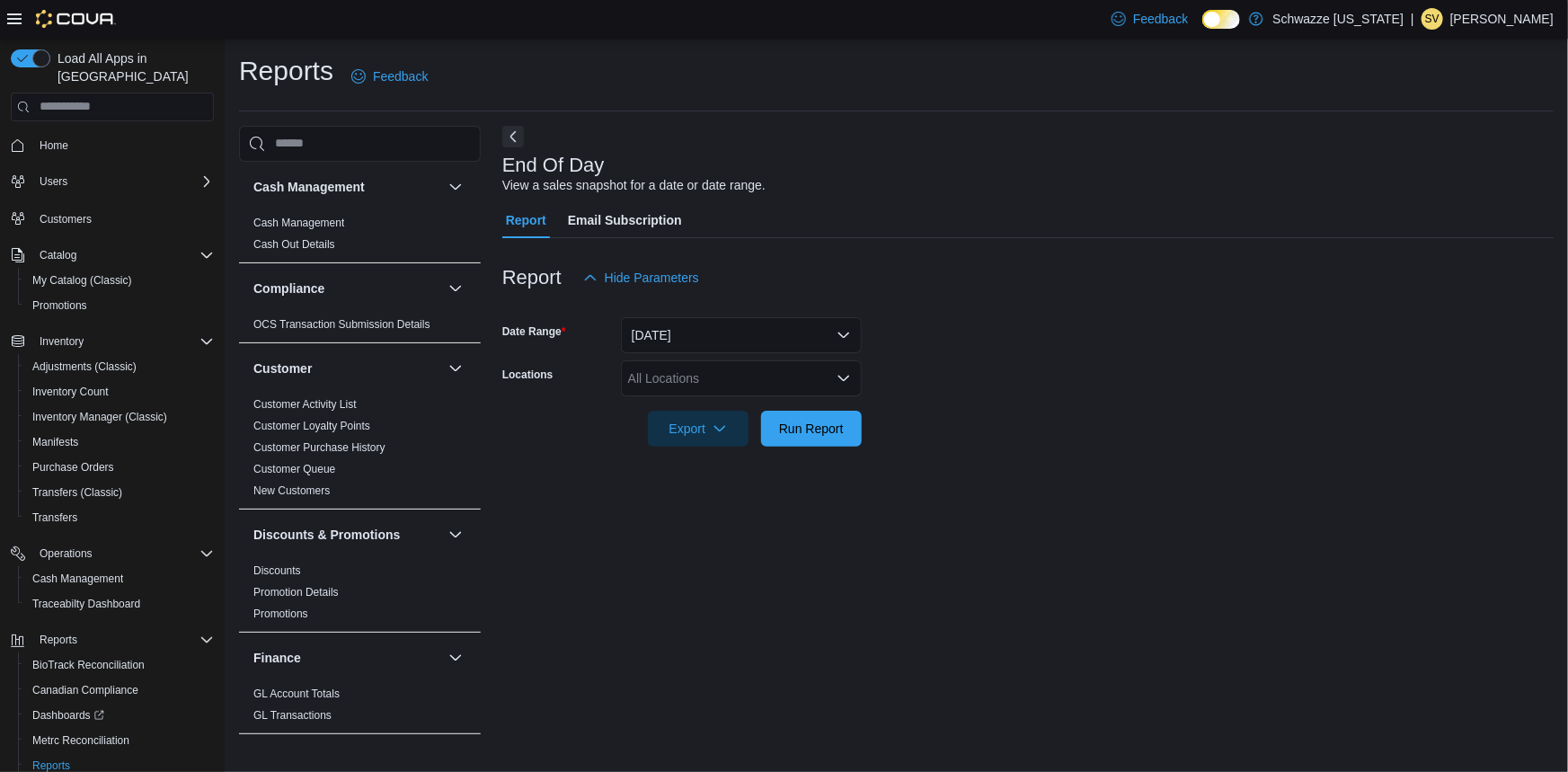
click at [698, 391] on div "All Locations" at bounding box center [741, 379] width 241 height 36
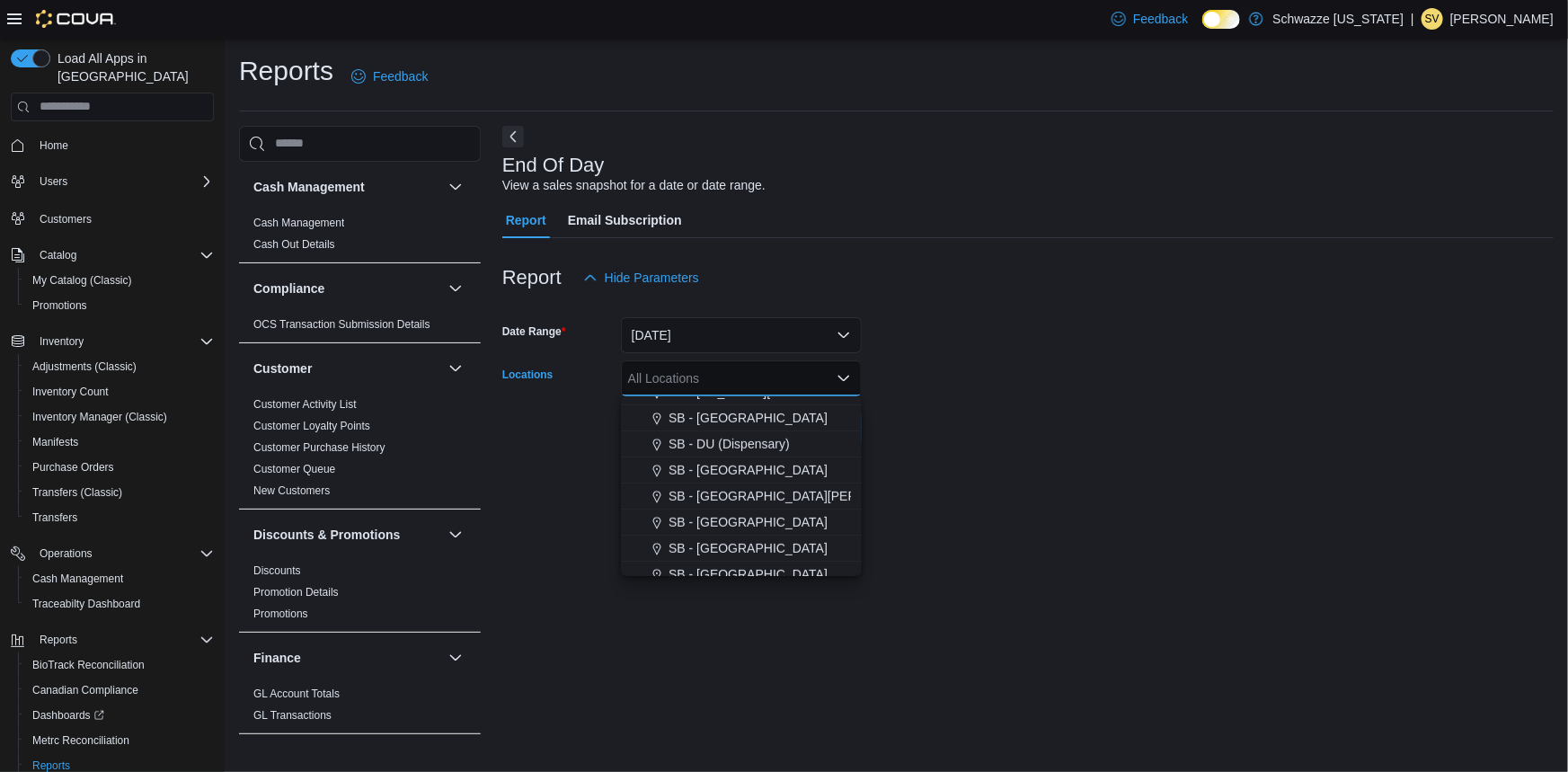
scroll to position [863, 0]
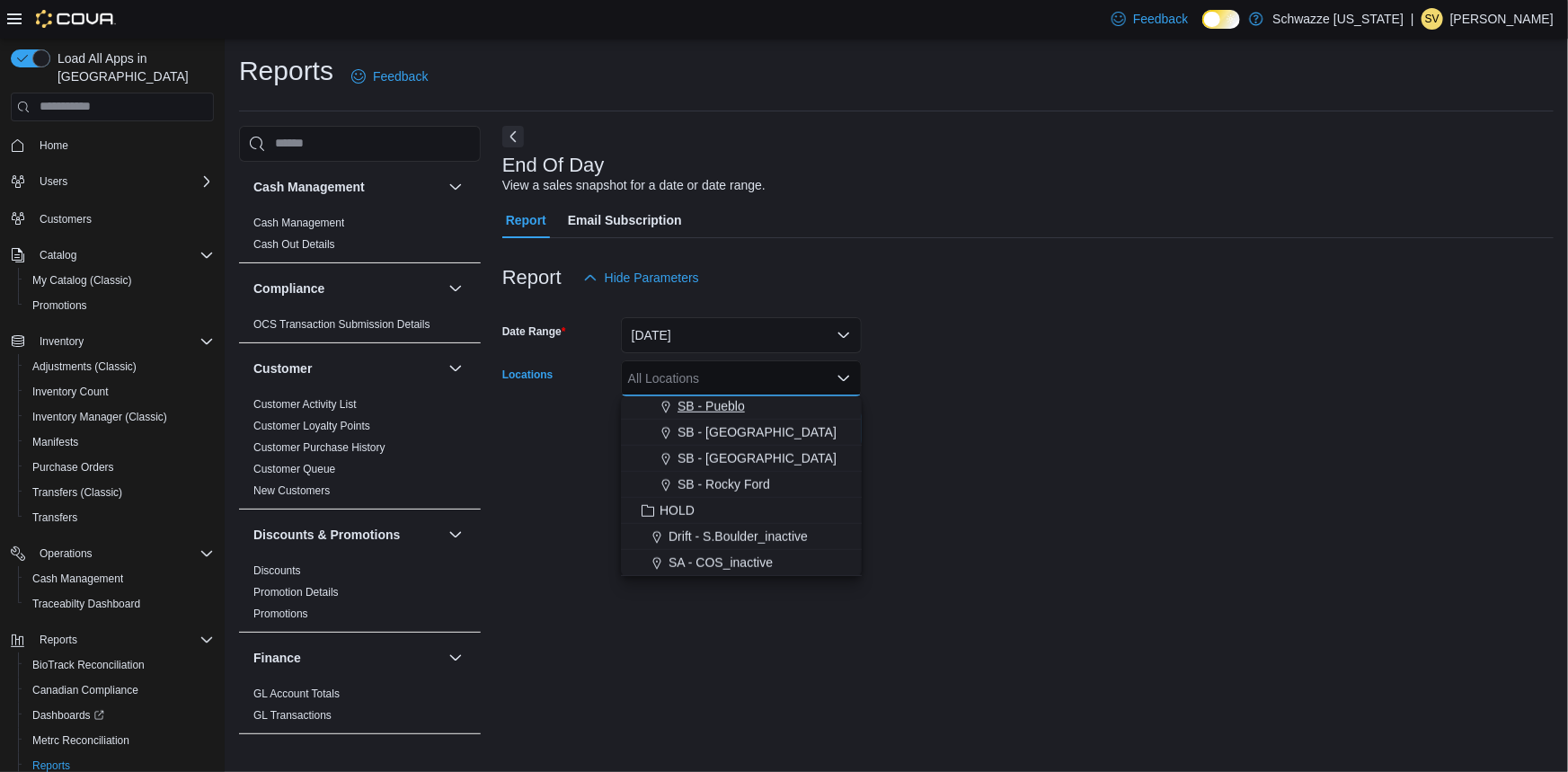
click at [715, 417] on button "SB - Pueblo" at bounding box center [741, 406] width 241 height 26
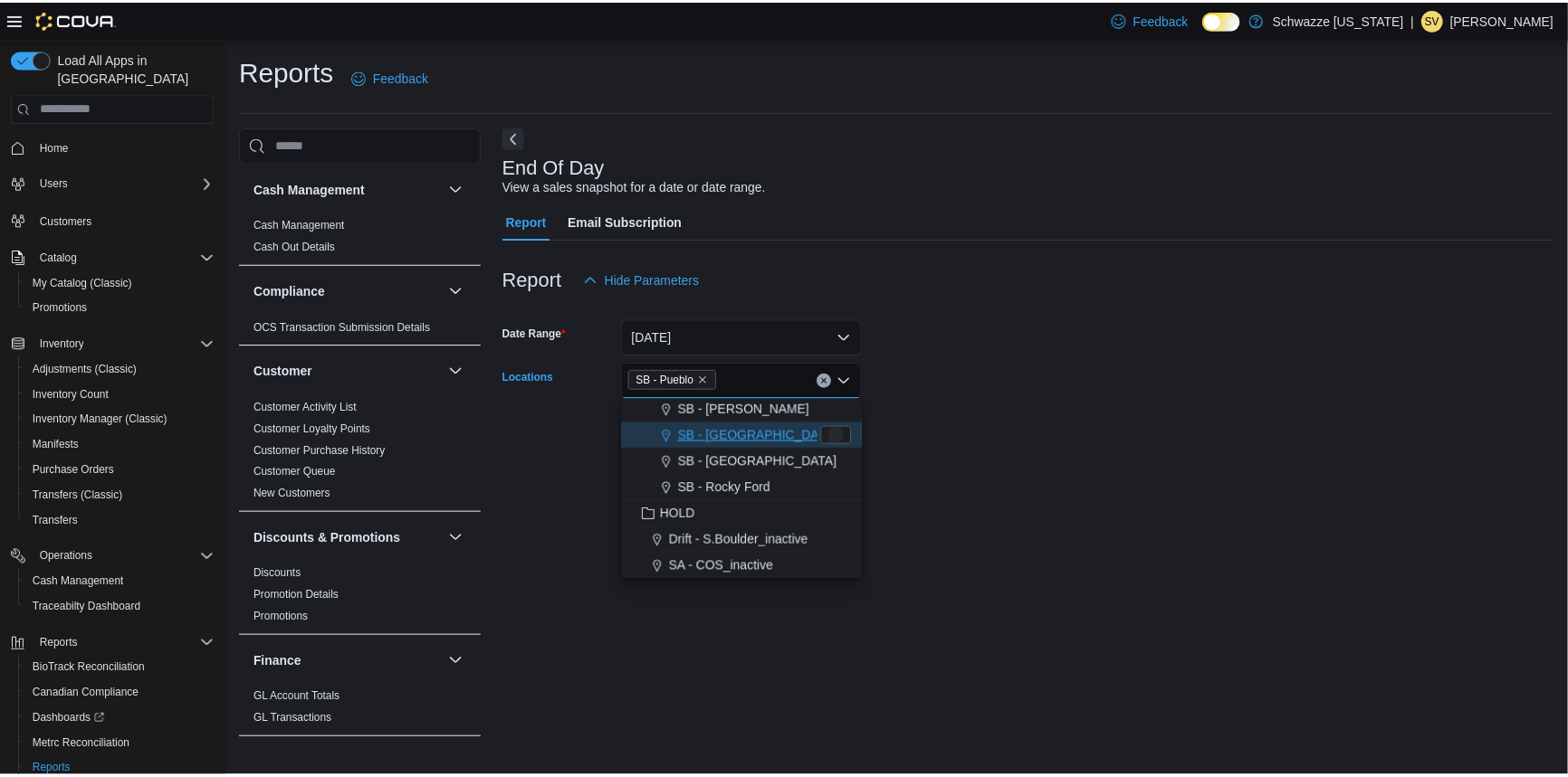
scroll to position [841, 0]
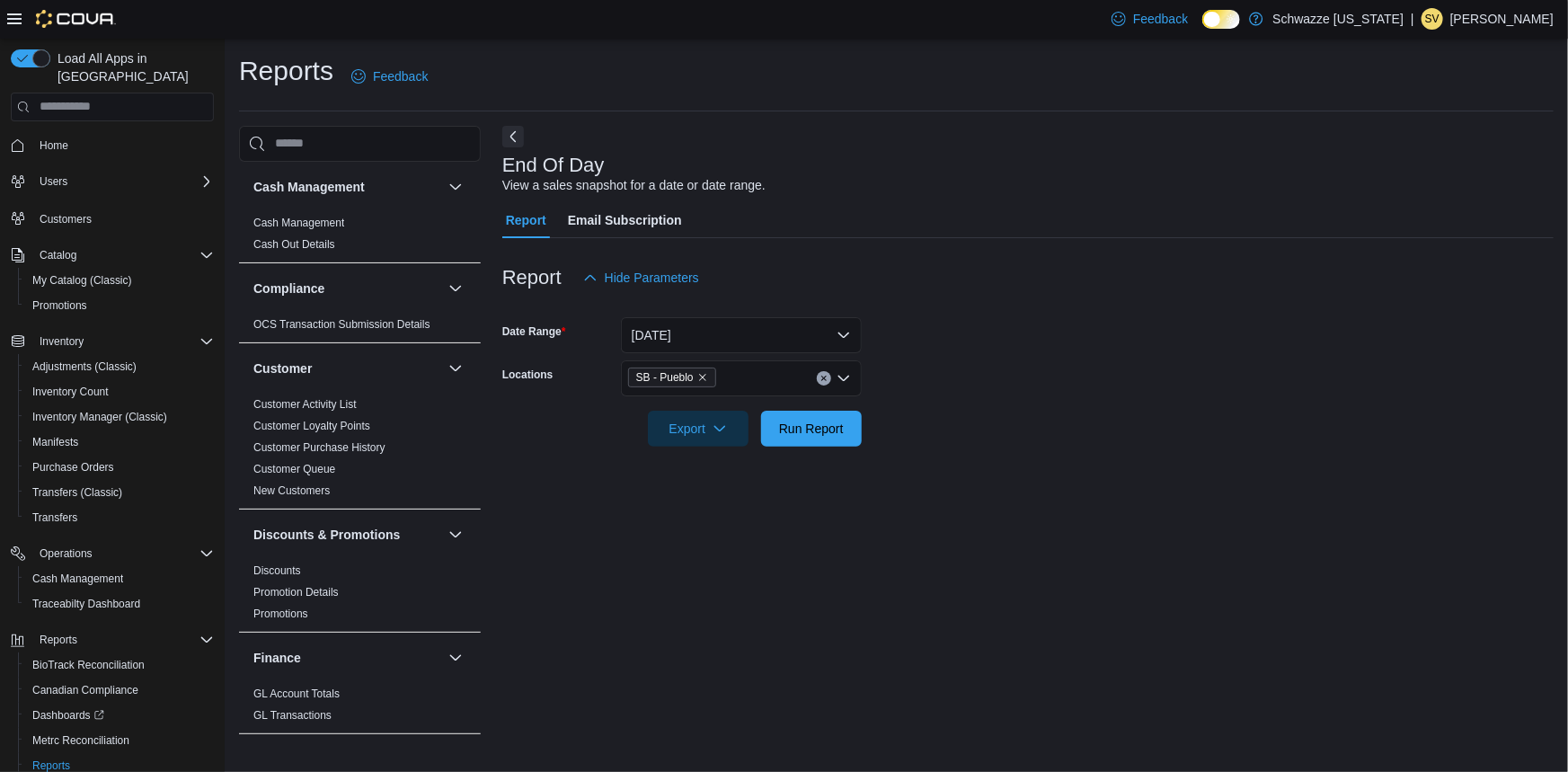
click at [1026, 404] on div at bounding box center [1028, 404] width 1051 height 14
click at [810, 432] on span "Run Report" at bounding box center [812, 427] width 65 height 18
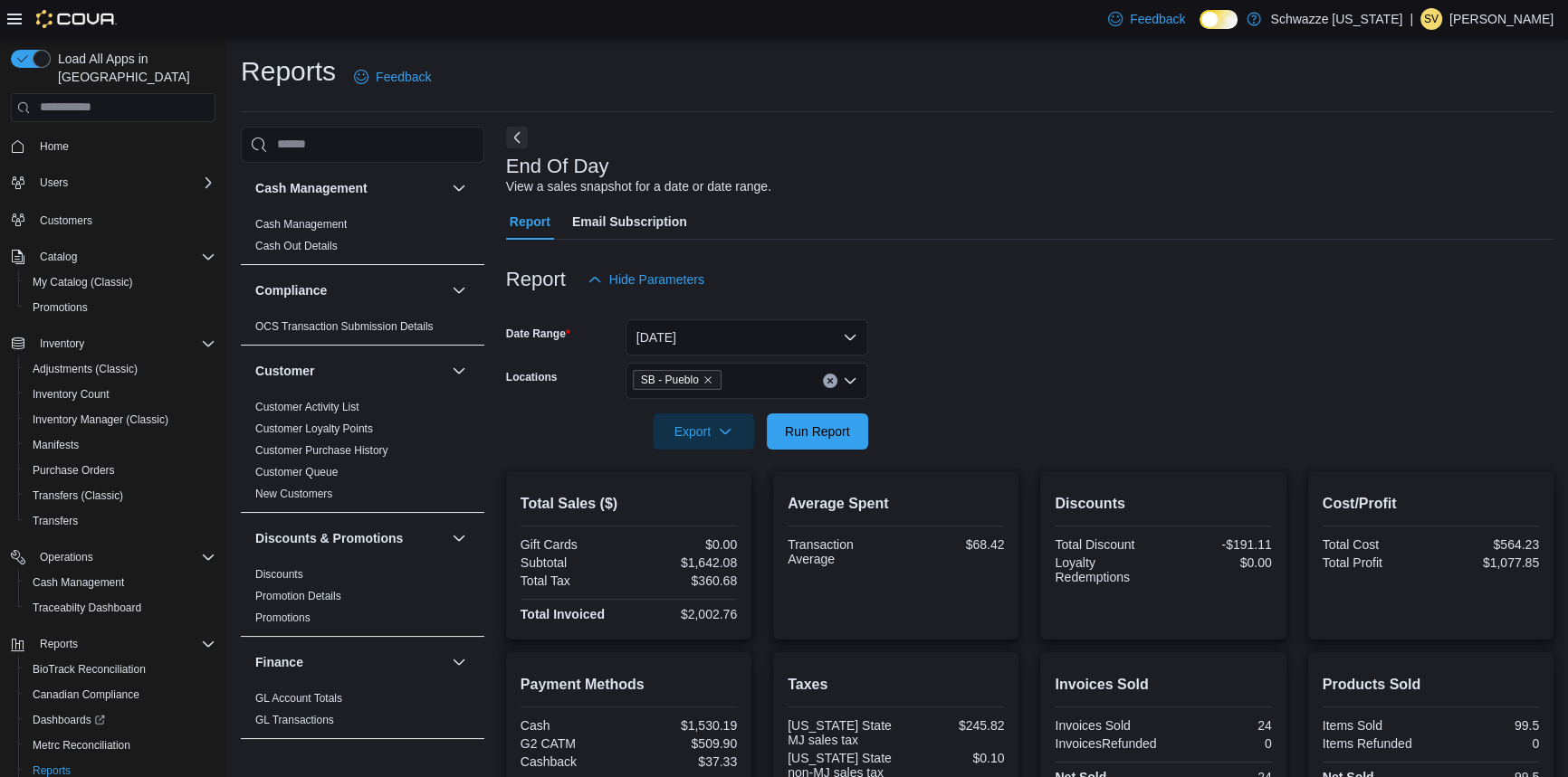
click at [837, 451] on div at bounding box center [1029, 460] width 1048 height 22
